Goal: Communication & Community: Answer question/provide support

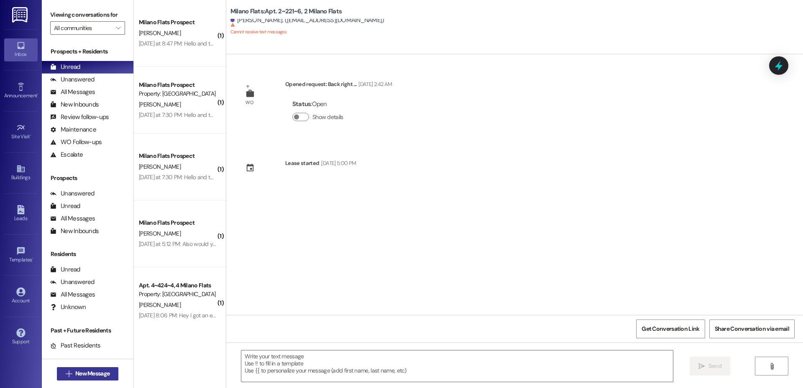
click at [94, 376] on span "New Message" at bounding box center [92, 374] width 34 height 9
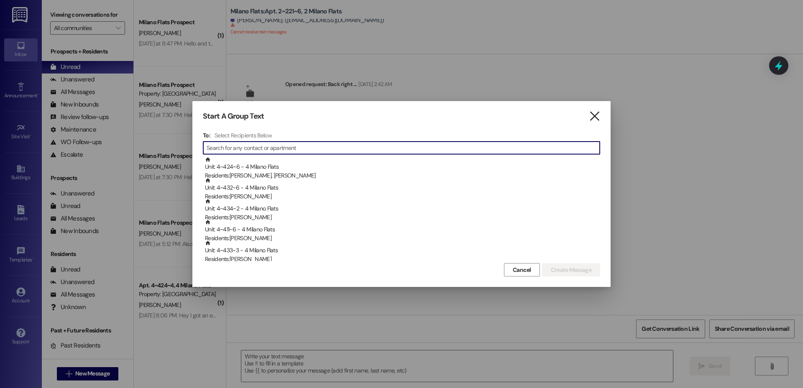
click at [599, 116] on icon "" at bounding box center [594, 116] width 11 height 9
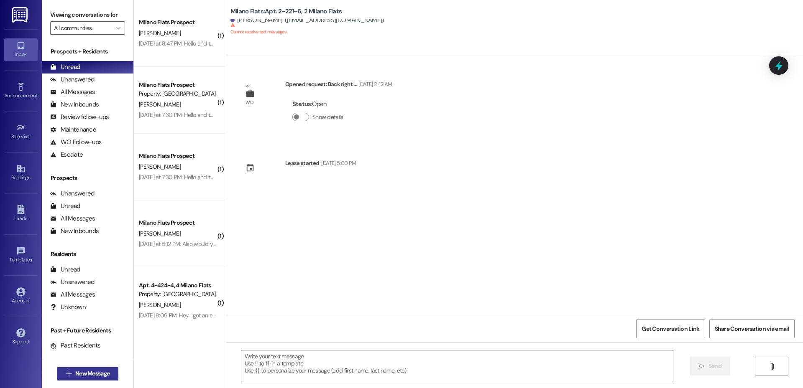
click at [92, 373] on span "New Message" at bounding box center [92, 374] width 34 height 9
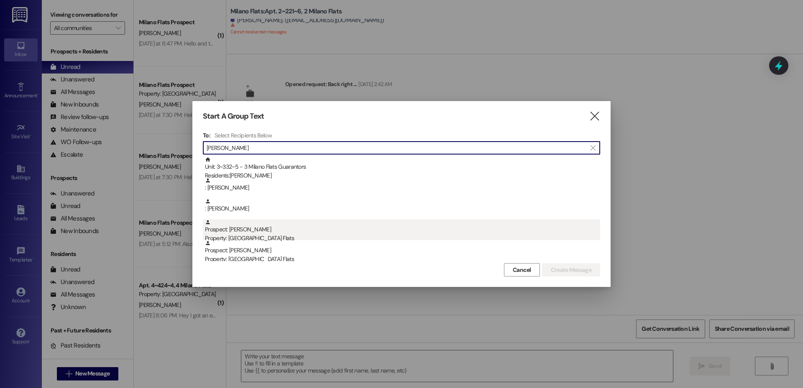
type input "[PERSON_NAME]"
click at [263, 235] on div "Property: [GEOGRAPHIC_DATA] Flats" at bounding box center [402, 238] width 395 height 9
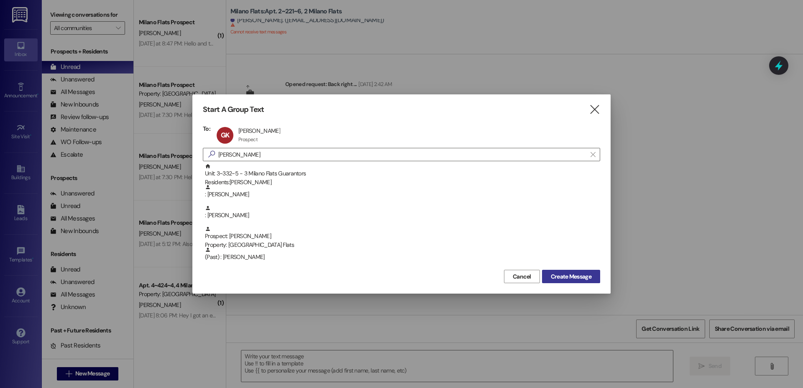
click at [580, 274] on span "Create Message" at bounding box center [571, 277] width 41 height 9
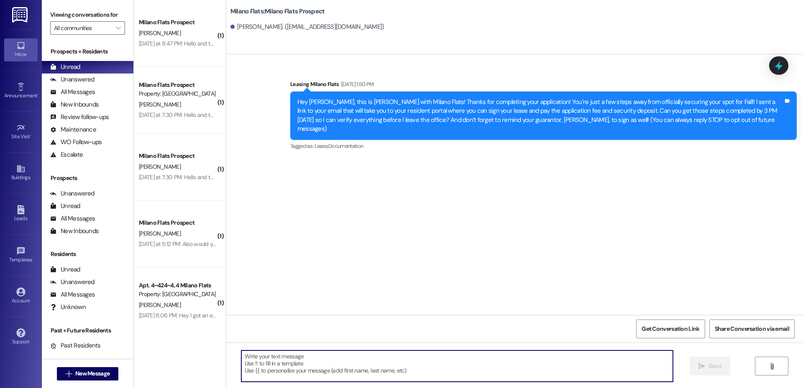
click at [296, 371] on textarea at bounding box center [456, 366] width 431 height 31
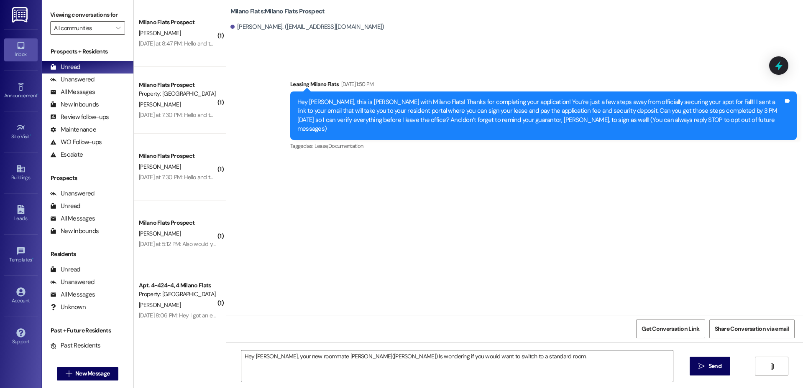
click at [575, 362] on textarea "Hey [PERSON_NAME], your new roommate [PERSON_NAME]([PERSON_NAME]) Is wondering …" at bounding box center [456, 366] width 431 height 31
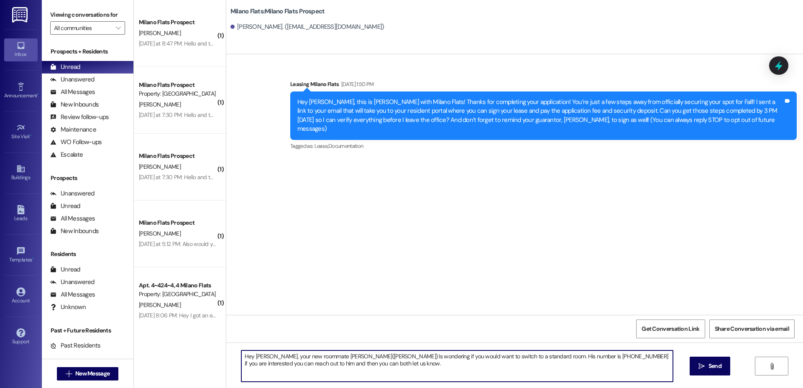
click at [501, 358] on textarea "Hey [PERSON_NAME], your new roommate [PERSON_NAME]([PERSON_NAME]) Is wondering …" at bounding box center [456, 366] width 431 height 31
drag, startPoint x: 368, startPoint y: 368, endPoint x: 254, endPoint y: 368, distance: 113.7
click at [254, 368] on textarea "Hey [PERSON_NAME], your new roommate [PERSON_NAME]([PERSON_NAME]) Is wondering …" at bounding box center [456, 366] width 431 height 31
type textarea "Hey [PERSON_NAME], your new roommate [PERSON_NAME]([PERSON_NAME]) Is wondering …"
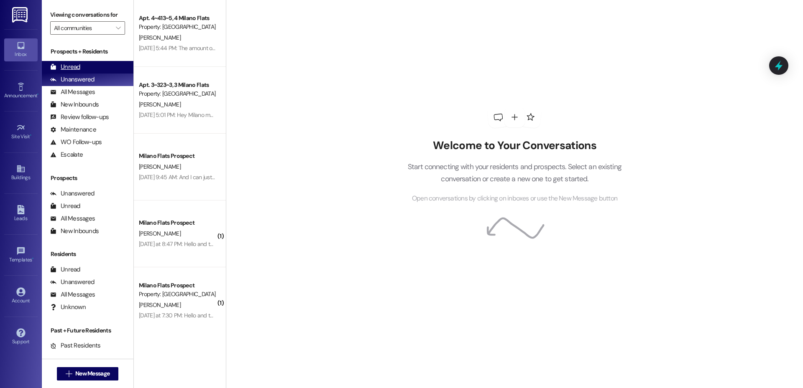
click at [86, 63] on div "Unread (0)" at bounding box center [88, 67] width 92 height 13
